Goal: Task Accomplishment & Management: Use online tool/utility

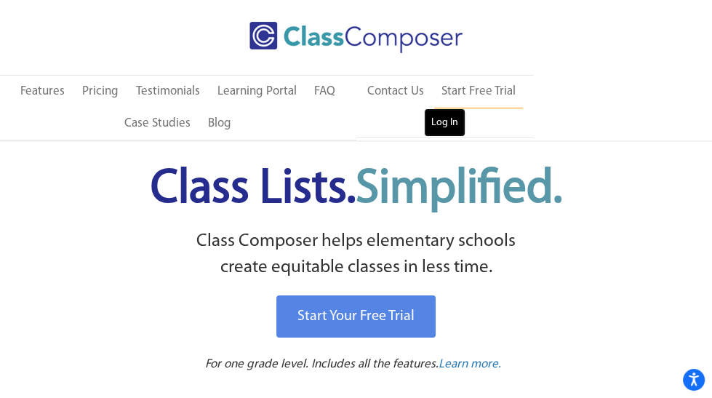
click at [441, 127] on link "Log In" at bounding box center [444, 122] width 41 height 29
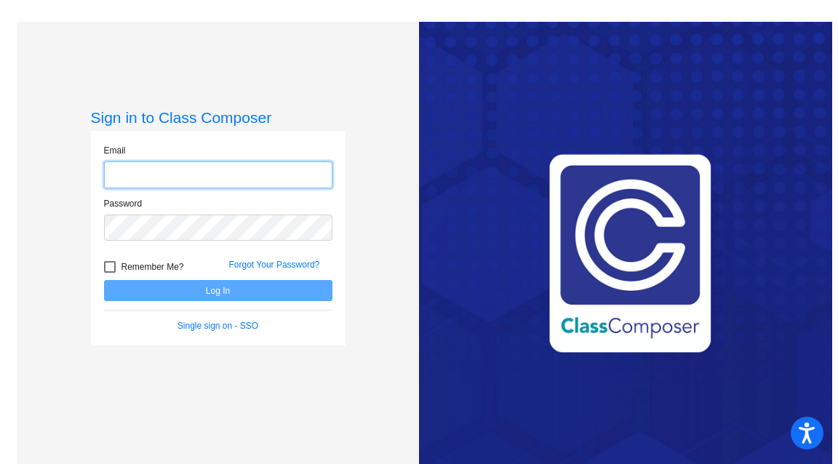
type input "melissa.moxley@leusd.k12.ca.us"
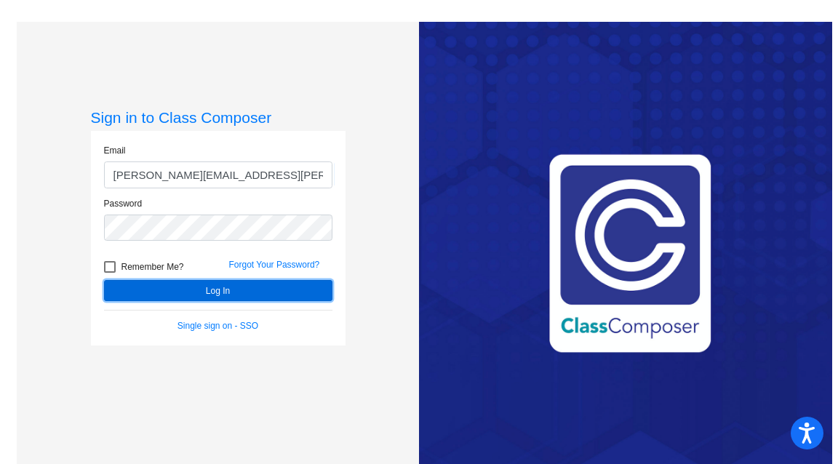
click at [169, 292] on button "Log In" at bounding box center [218, 290] width 228 height 21
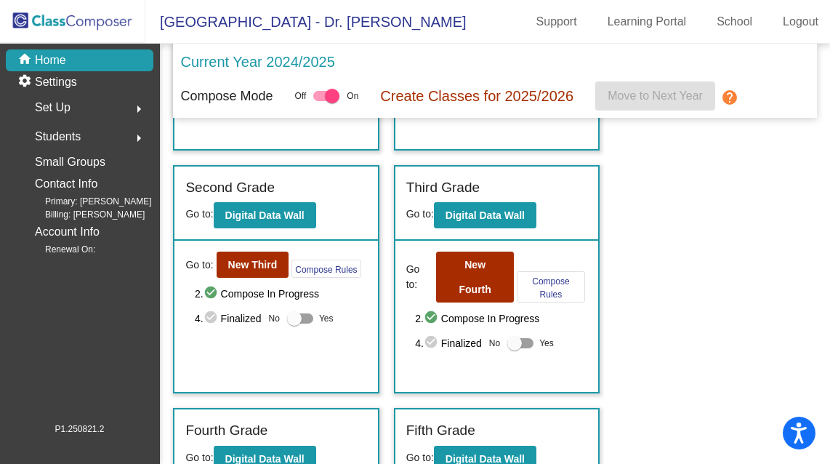
scroll to position [453, 0]
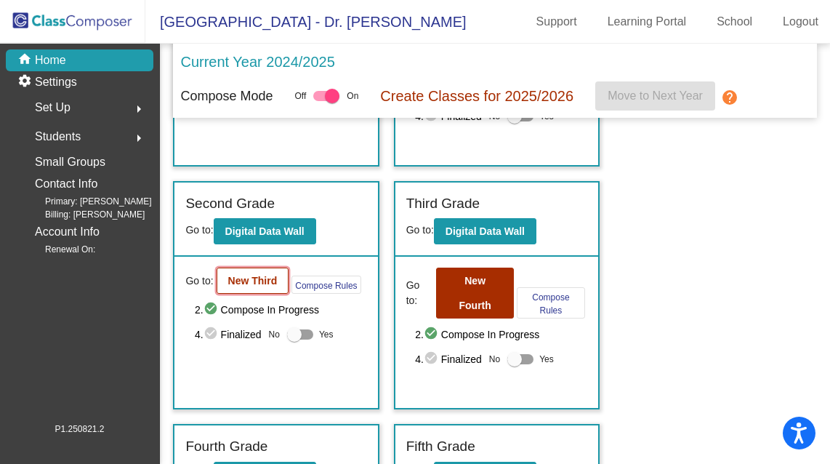
click at [262, 286] on b "New Third" at bounding box center [252, 281] width 49 height 12
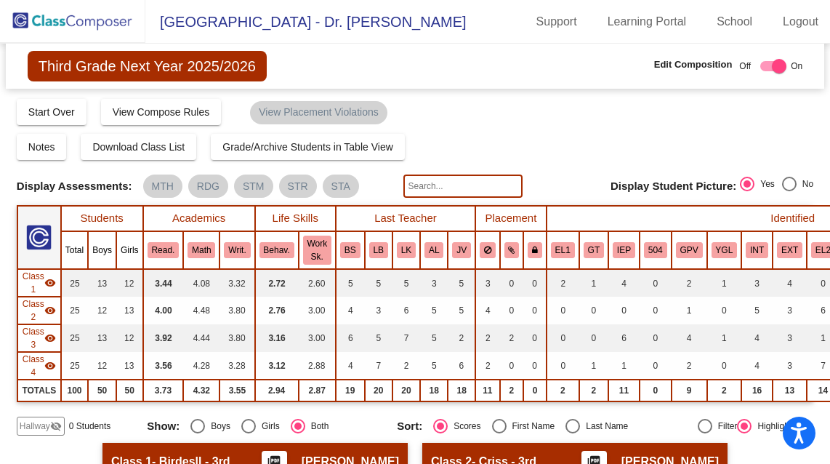
click at [420, 178] on input "text" at bounding box center [463, 186] width 119 height 23
type input "a"
